Goal: Task Accomplishment & Management: Manage account settings

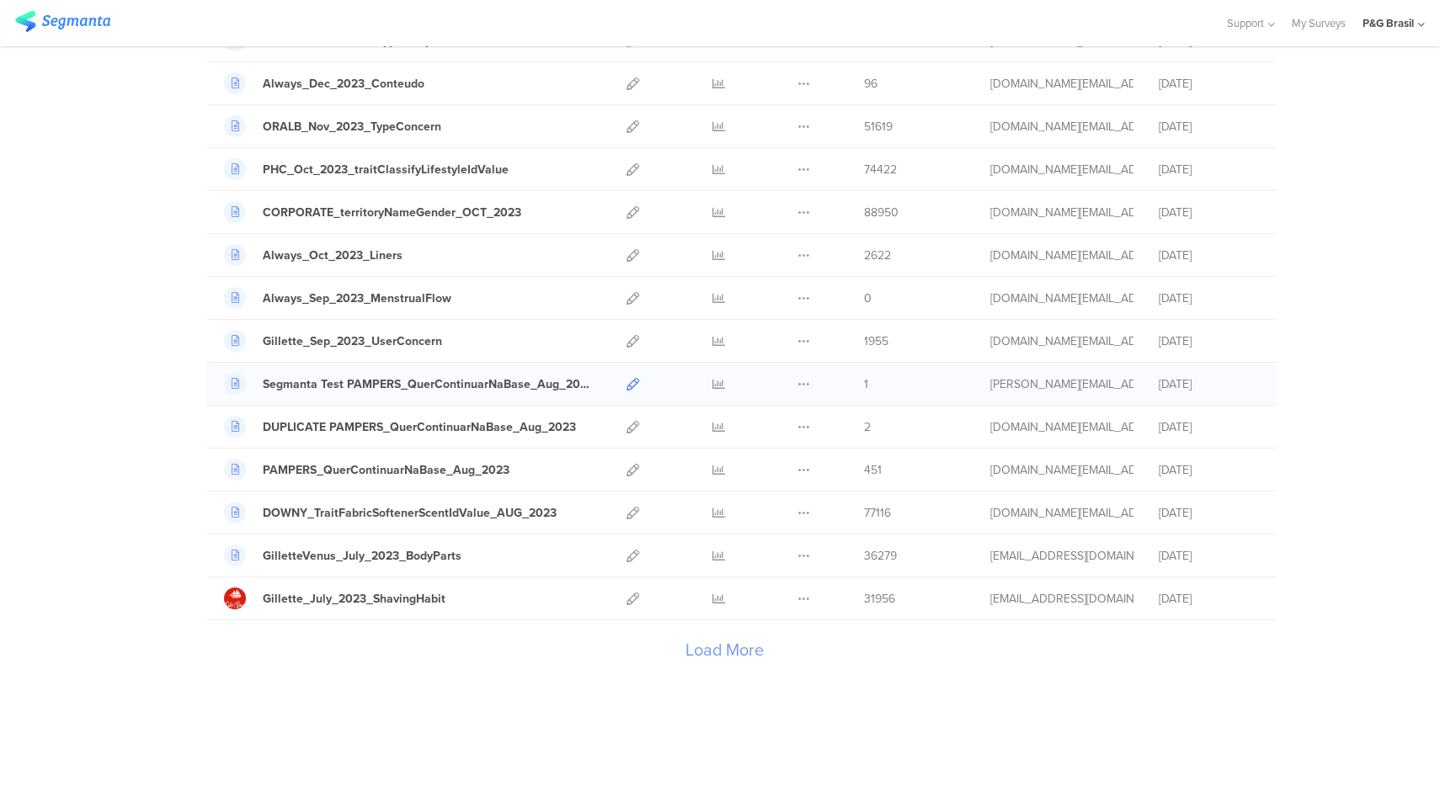
scroll to position [1634, 0]
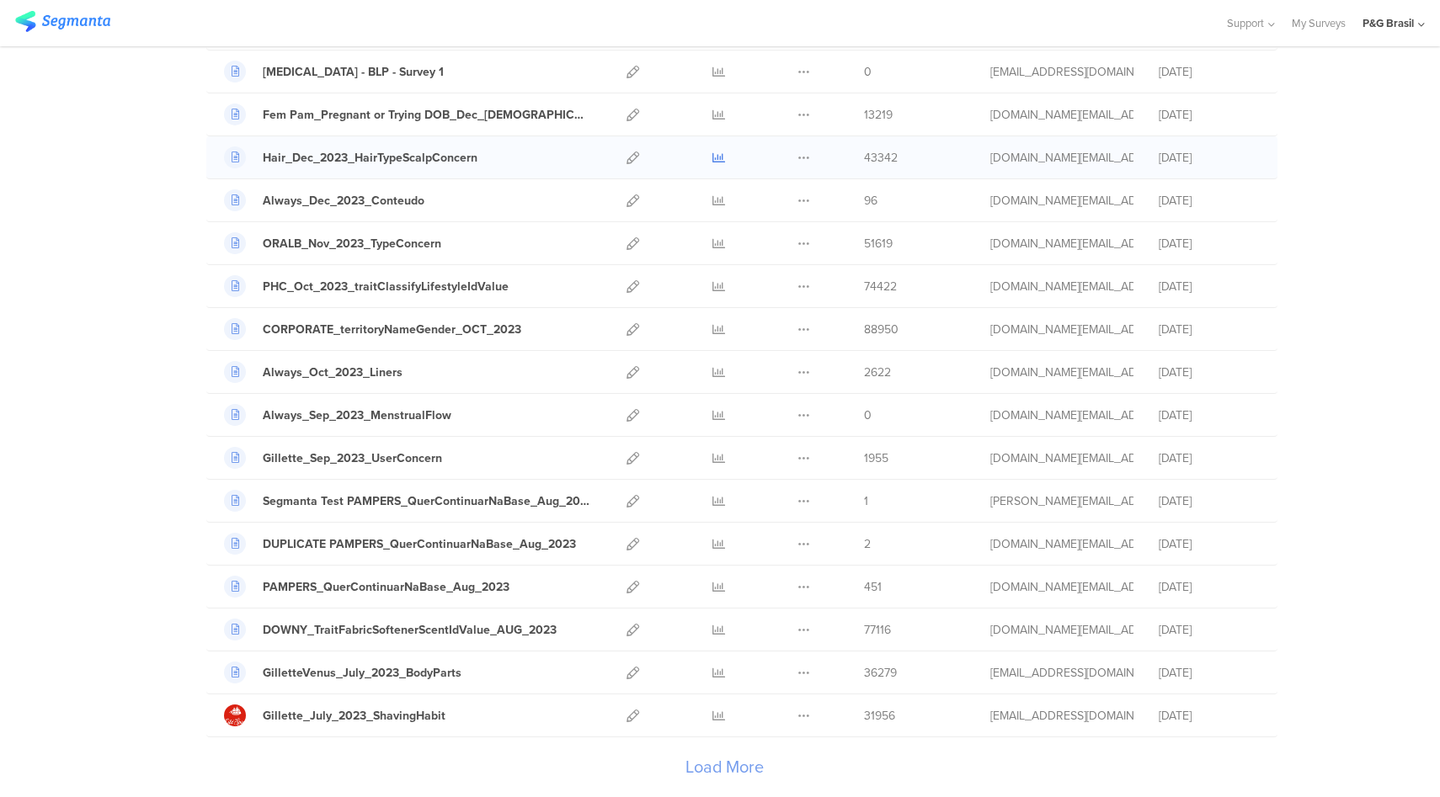
click at [716, 158] on icon at bounding box center [718, 158] width 13 height 13
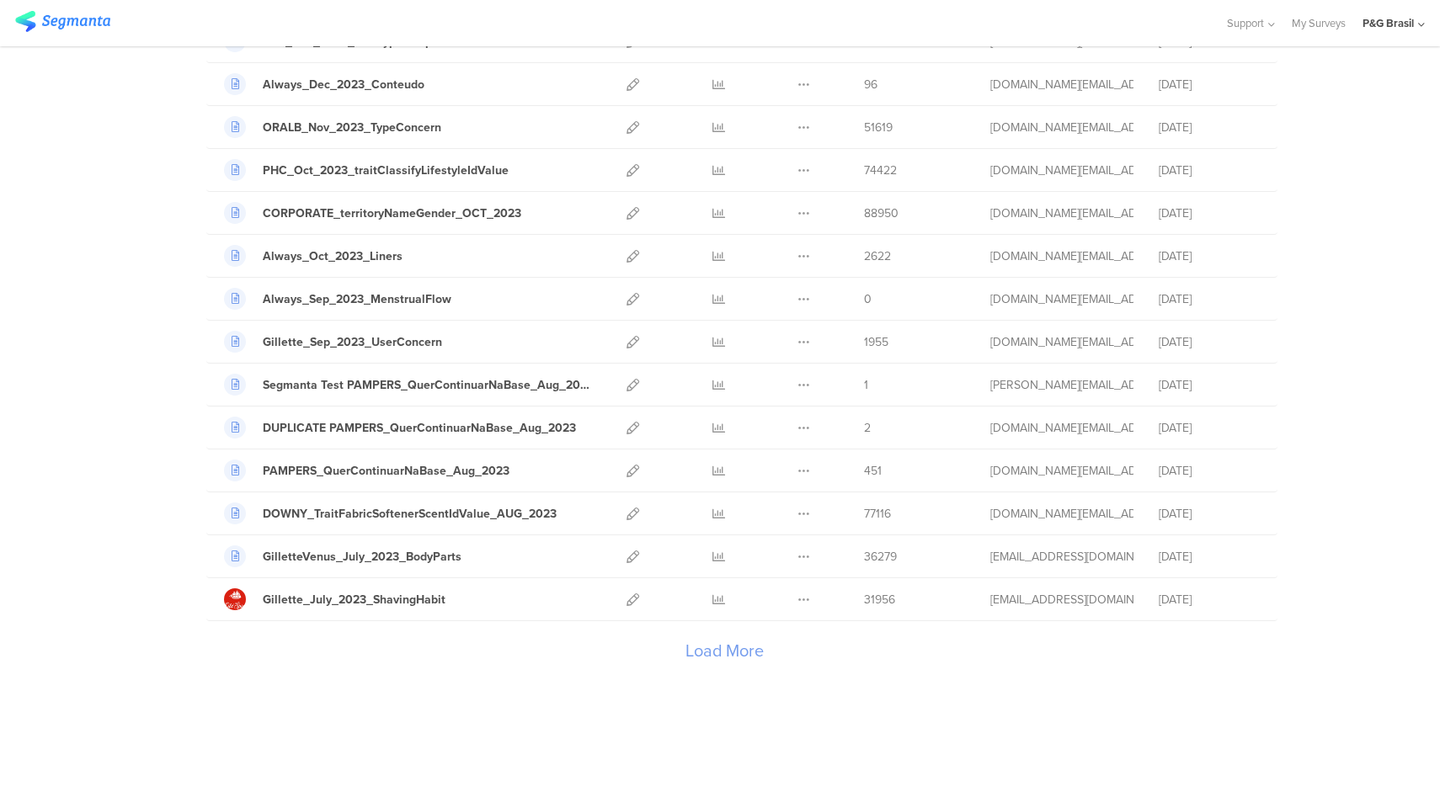
scroll to position [1751, 0]
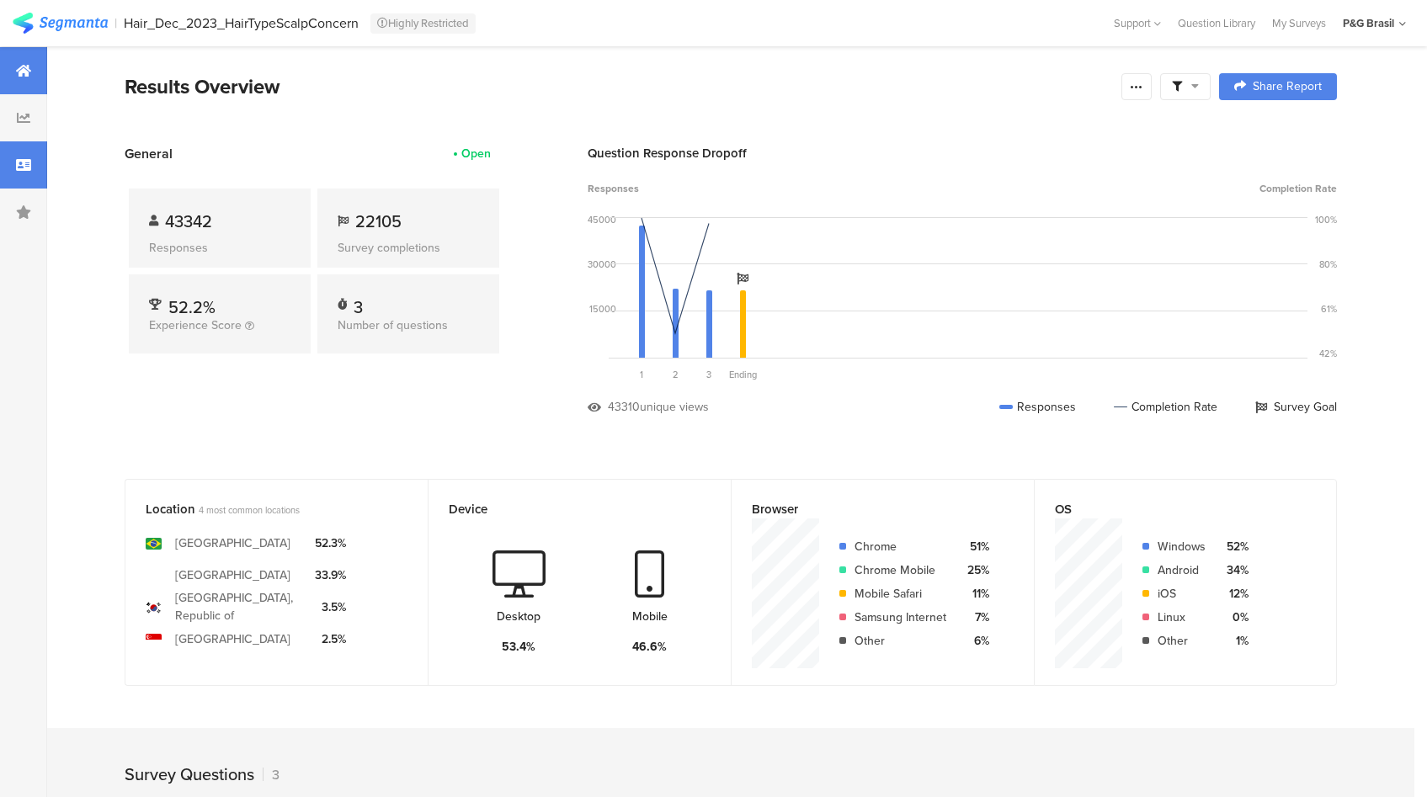
click at [35, 154] on div at bounding box center [23, 164] width 47 height 47
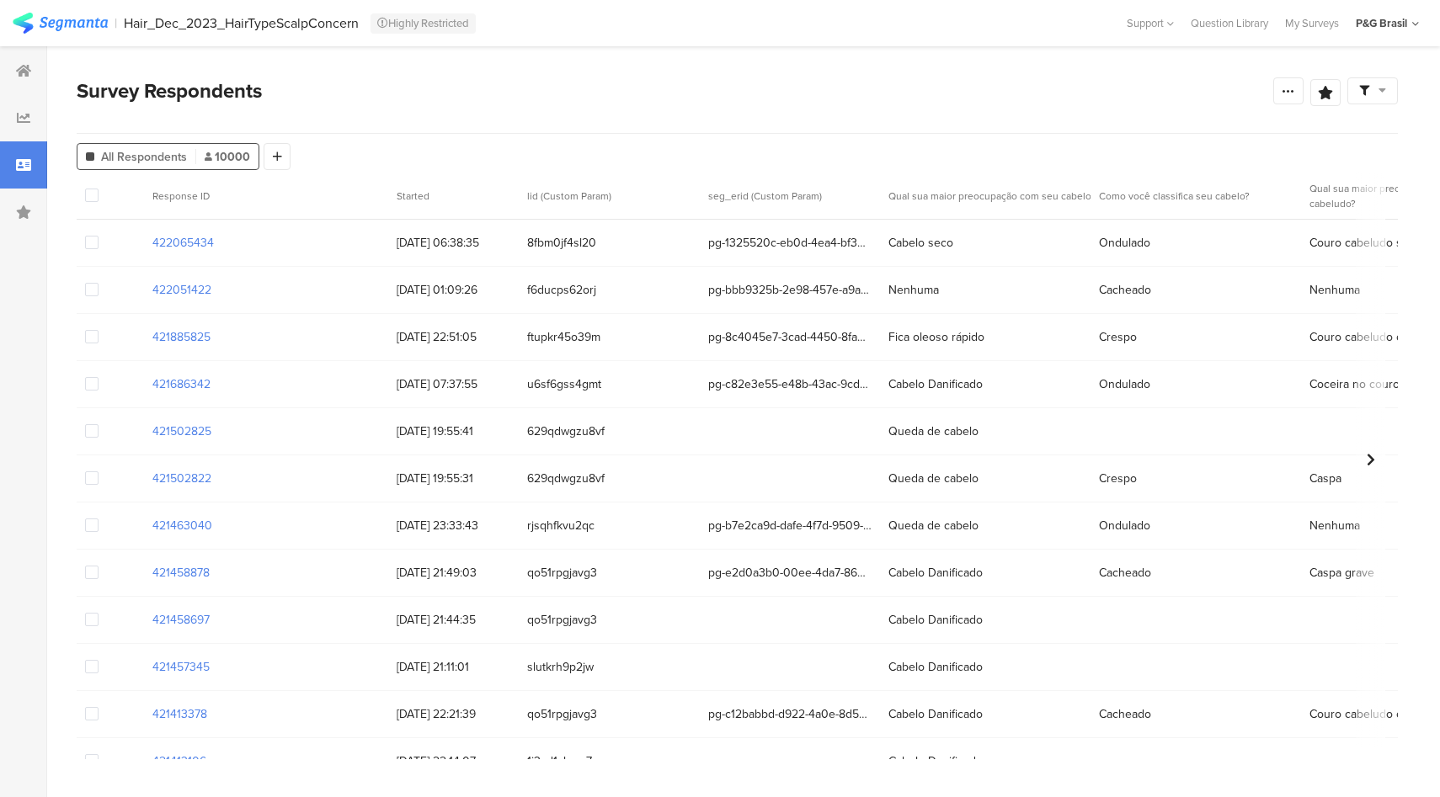
click at [1402, 28] on div "P&G Brasil" at bounding box center [1380, 23] width 51 height 16
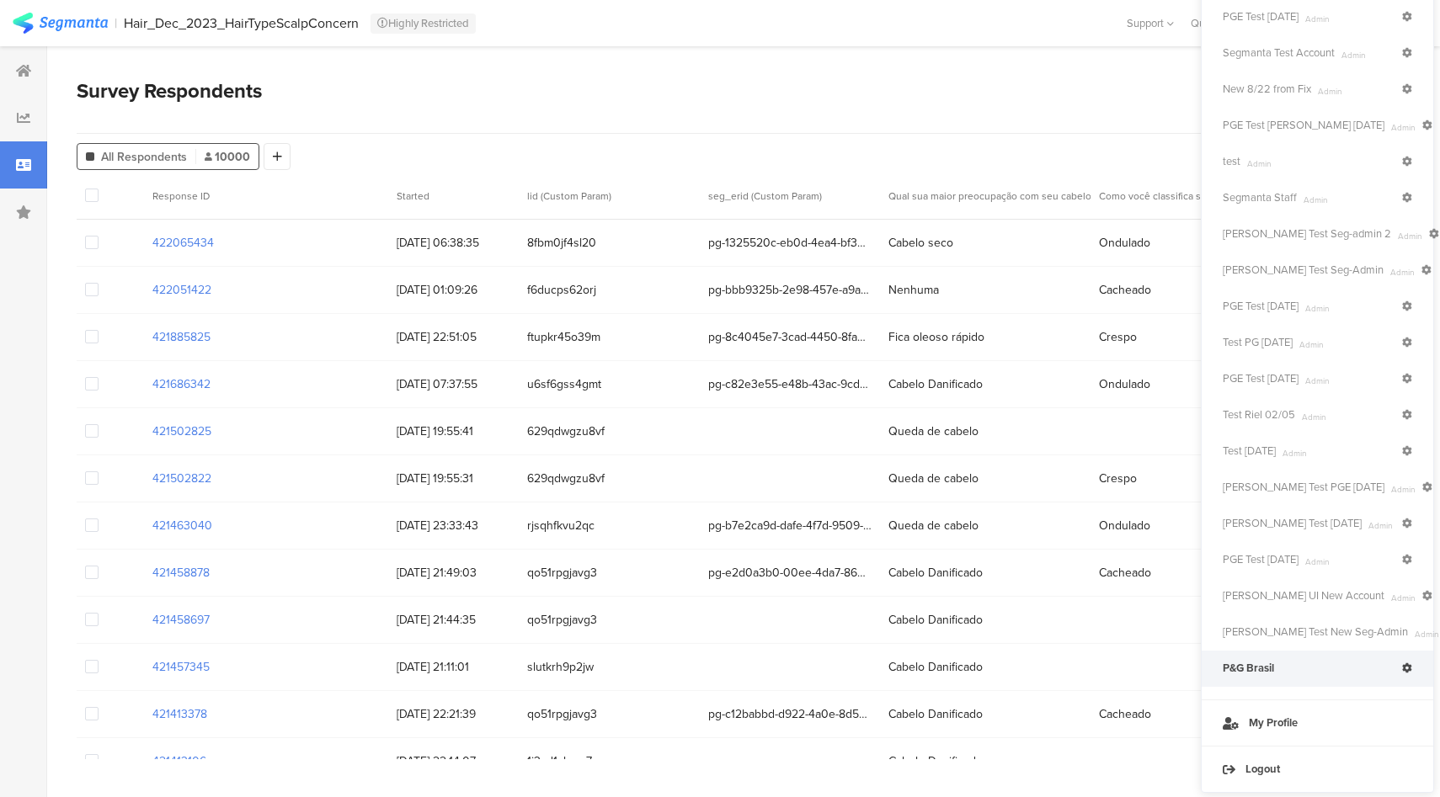
drag, startPoint x: 1014, startPoint y: 45, endPoint x: 1057, endPoint y: 35, distance: 44.3
click at [1016, 45] on section "| Hair_Dec_2023_HairTypeScalpConcern Highly Restricted Help Center Live Chat Su…" at bounding box center [720, 23] width 1440 height 46
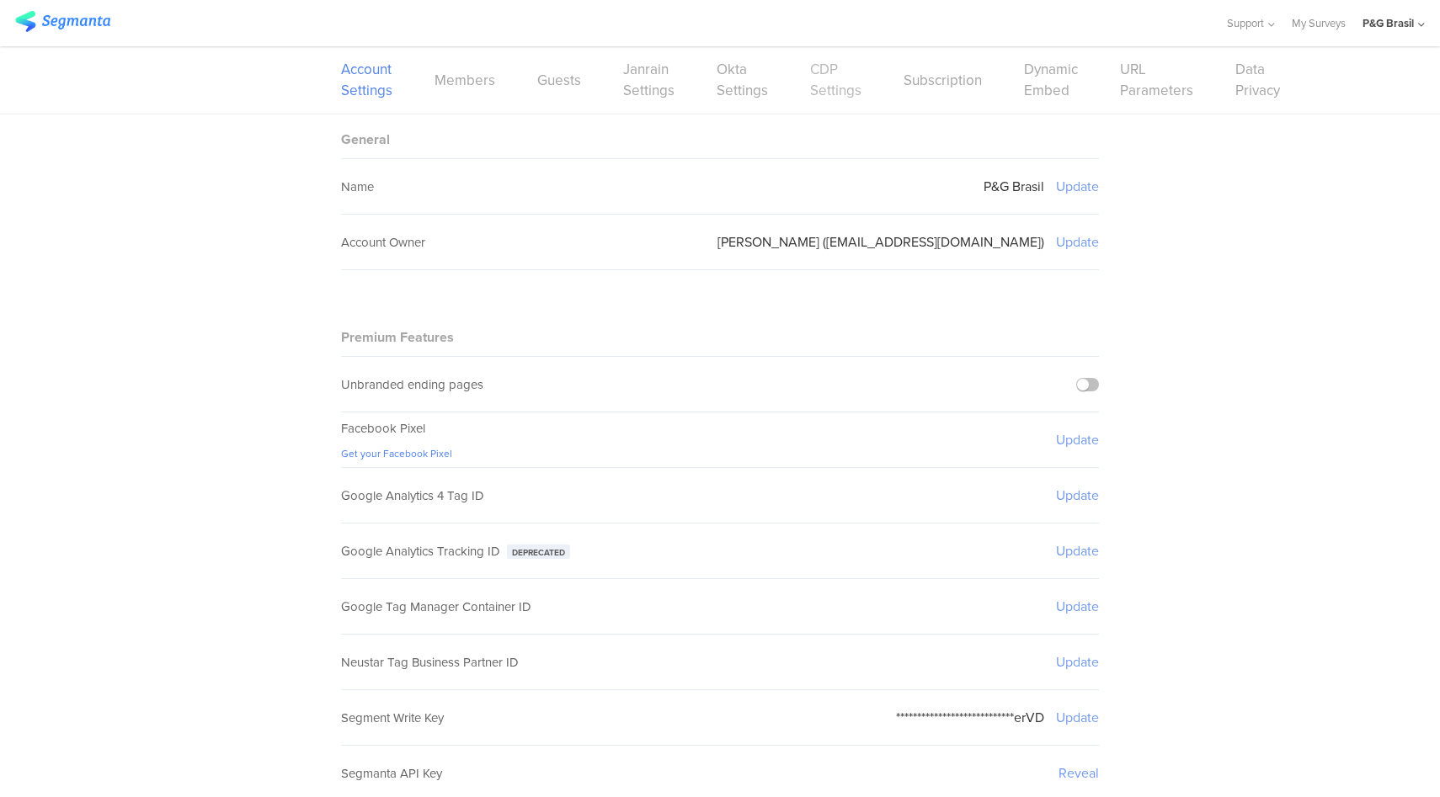
click at [820, 83] on link "CDP Settings" at bounding box center [835, 80] width 51 height 42
